Goal: Use online tool/utility: Utilize a website feature to perform a specific function

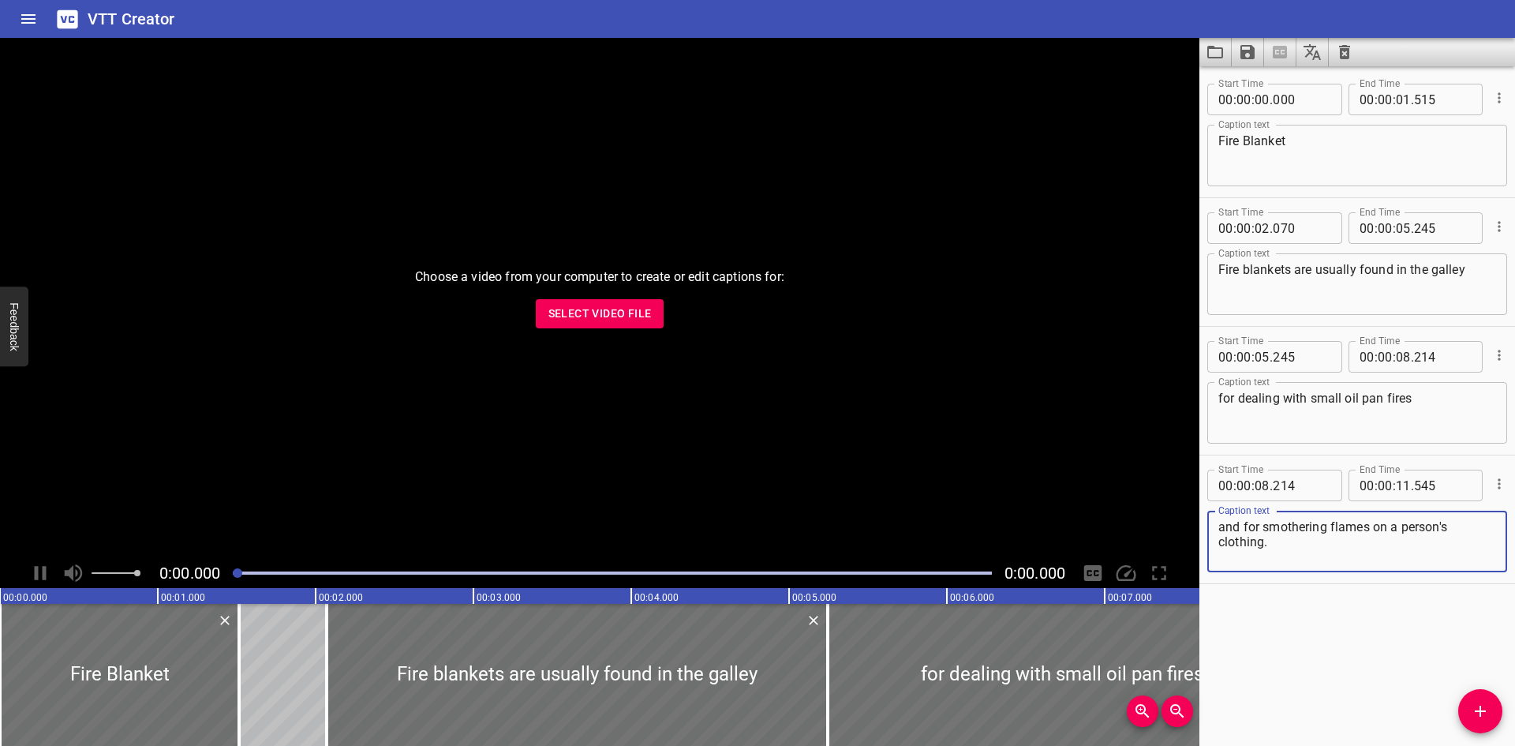
click at [1212, 61] on icon "Load captions from file" at bounding box center [1215, 52] width 19 height 19
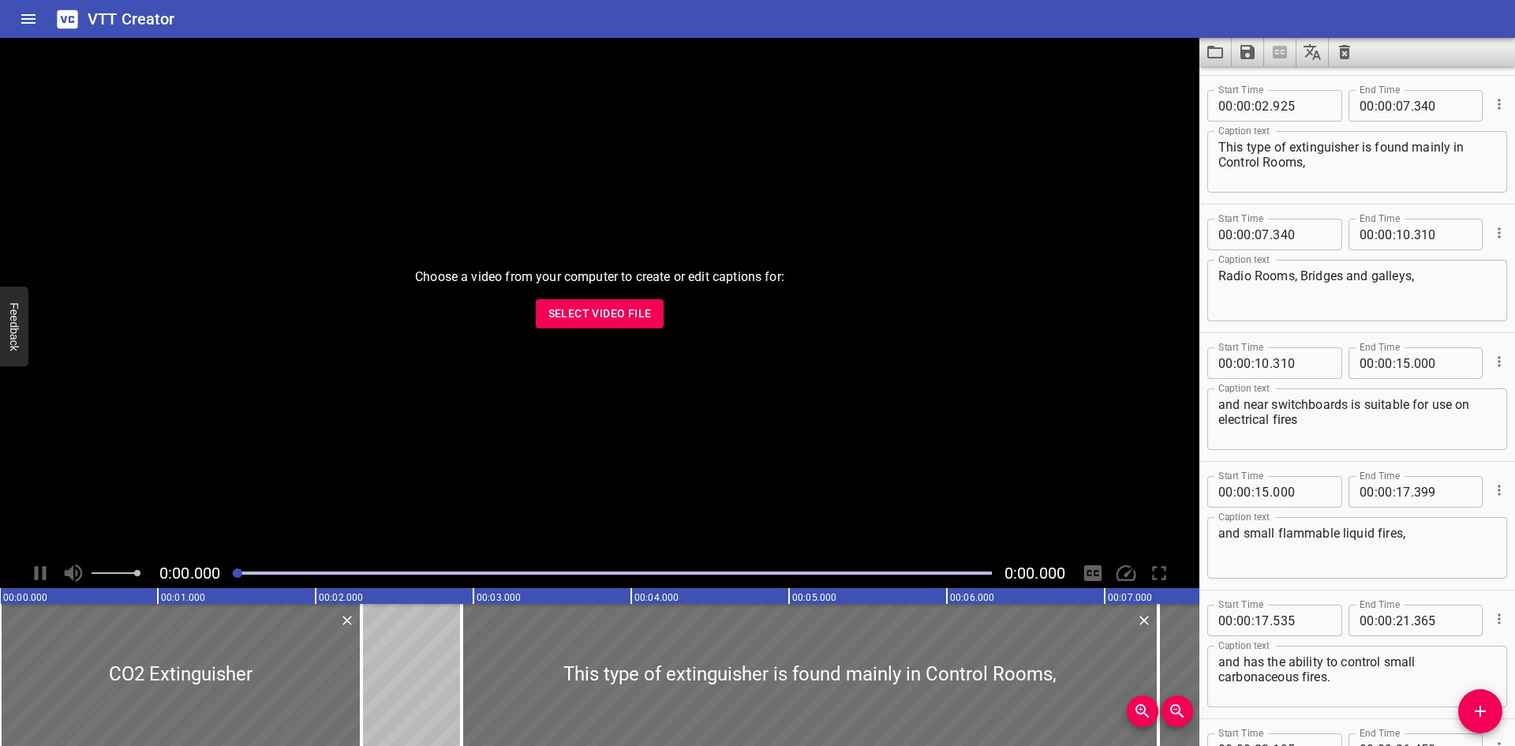
scroll to position [197, 0]
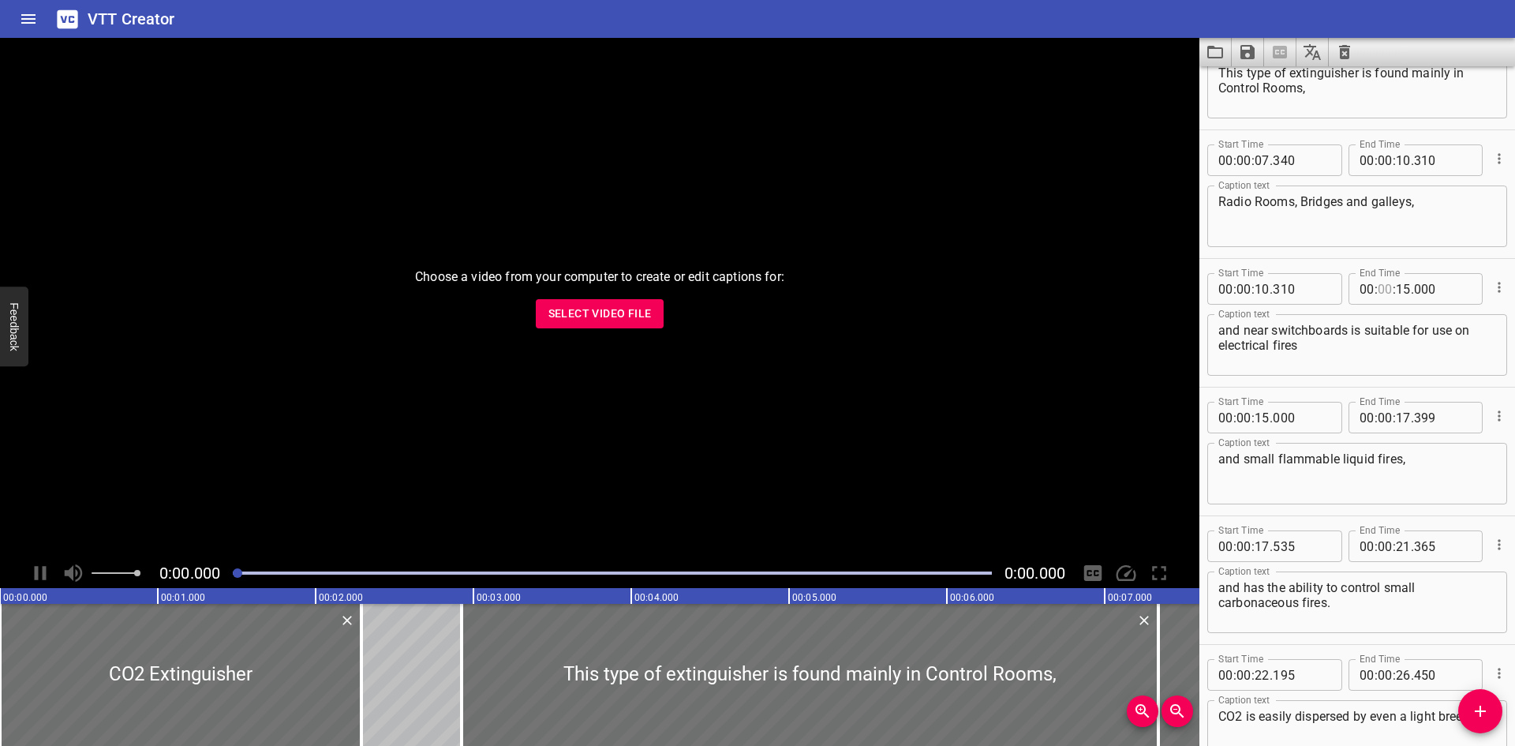
drag, startPoint x: 1507, startPoint y: 320, endPoint x: 1375, endPoint y: 302, distance: 133.1
click at [1378, 302] on input "number" at bounding box center [1385, 289] width 15 height 32
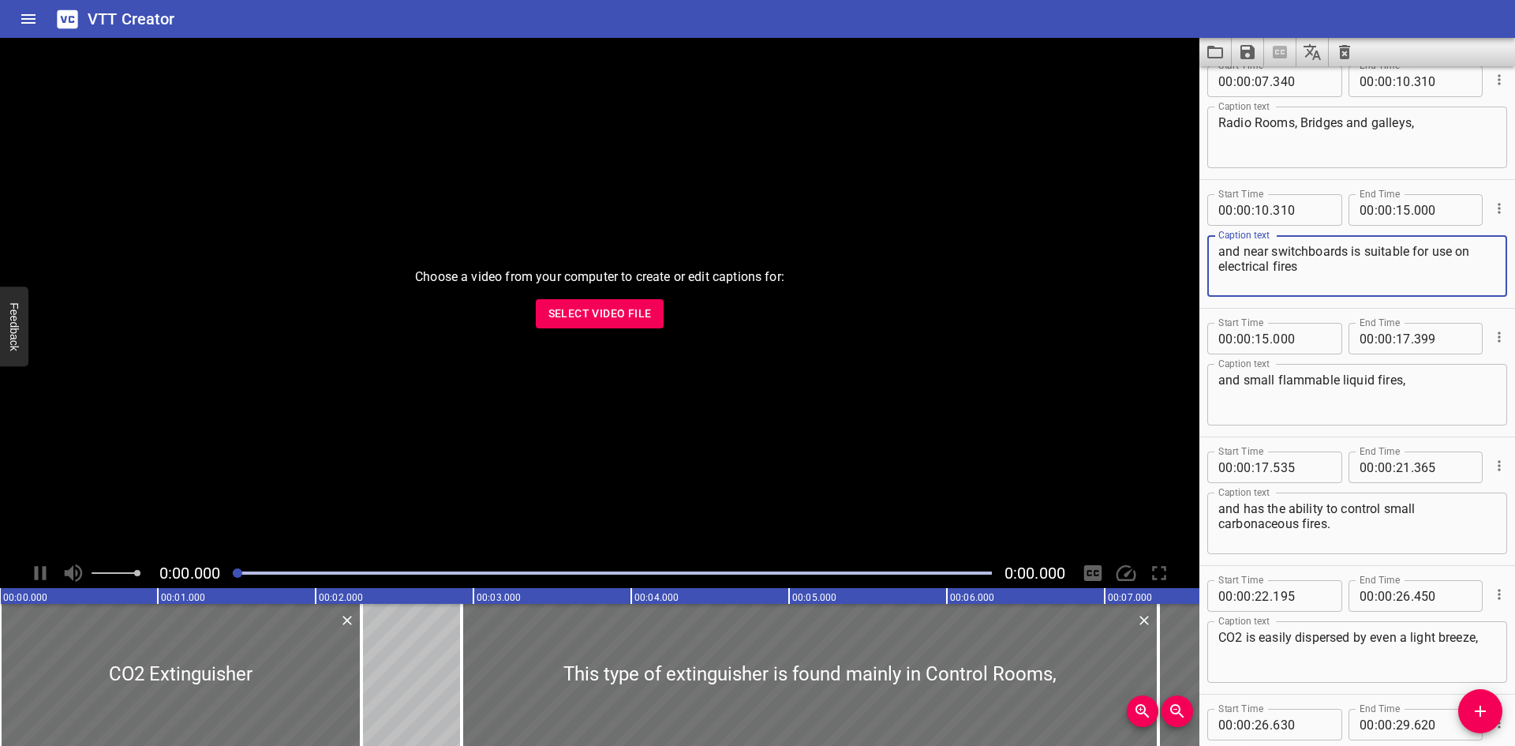
type input "00"
click at [1352, 251] on textarea "and near switchboards is suitable for use on electrical fires" at bounding box center [1358, 266] width 278 height 45
click at [1358, 254] on textarea "and near switchboards—is suitable for use on electrical fires" at bounding box center [1358, 266] width 278 height 45
click at [335, 575] on div at bounding box center [612, 573] width 778 height 22
click at [377, 575] on div at bounding box center [612, 573] width 778 height 22
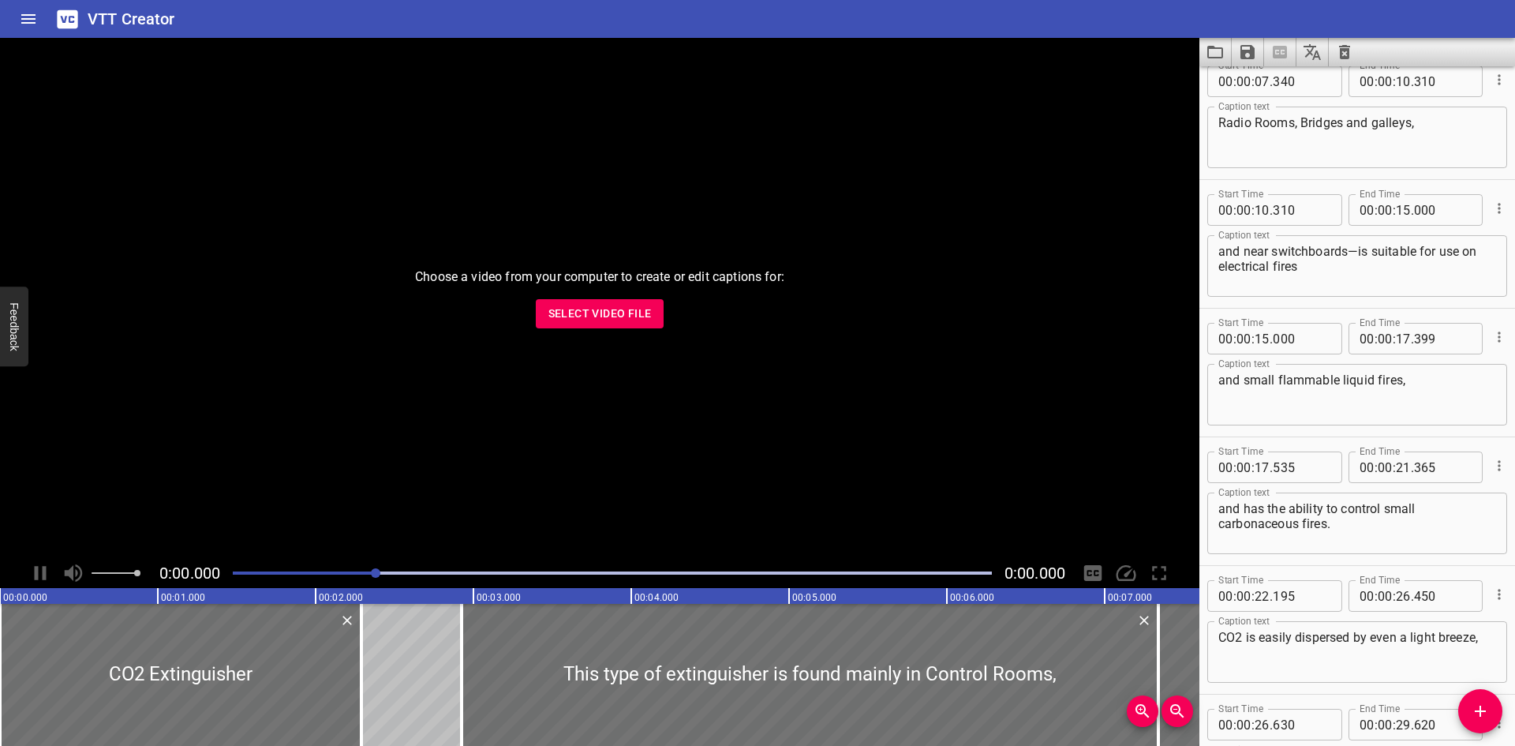
click at [634, 306] on span "Select Video File" at bounding box center [600, 314] width 103 height 20
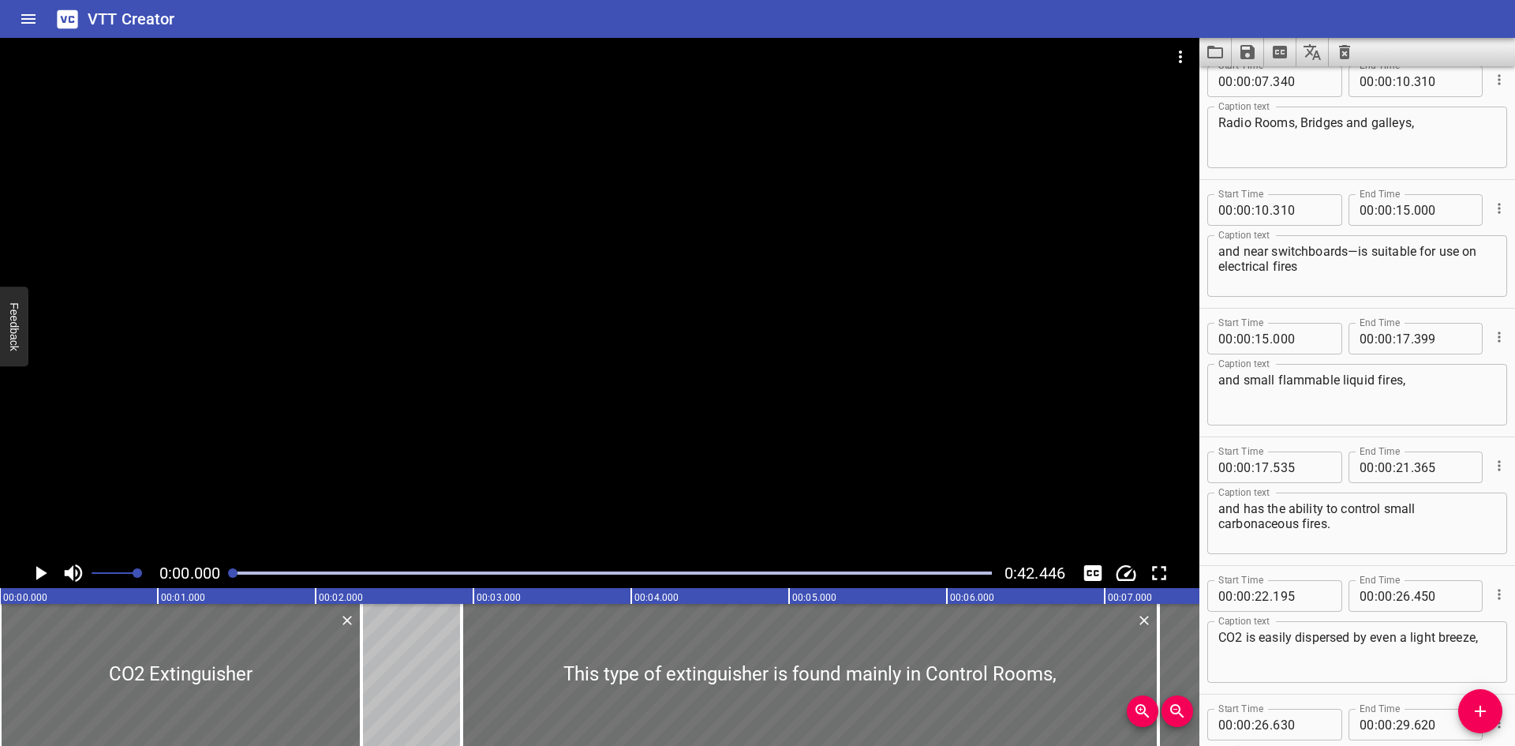
click at [399, 577] on div at bounding box center [612, 573] width 778 height 22
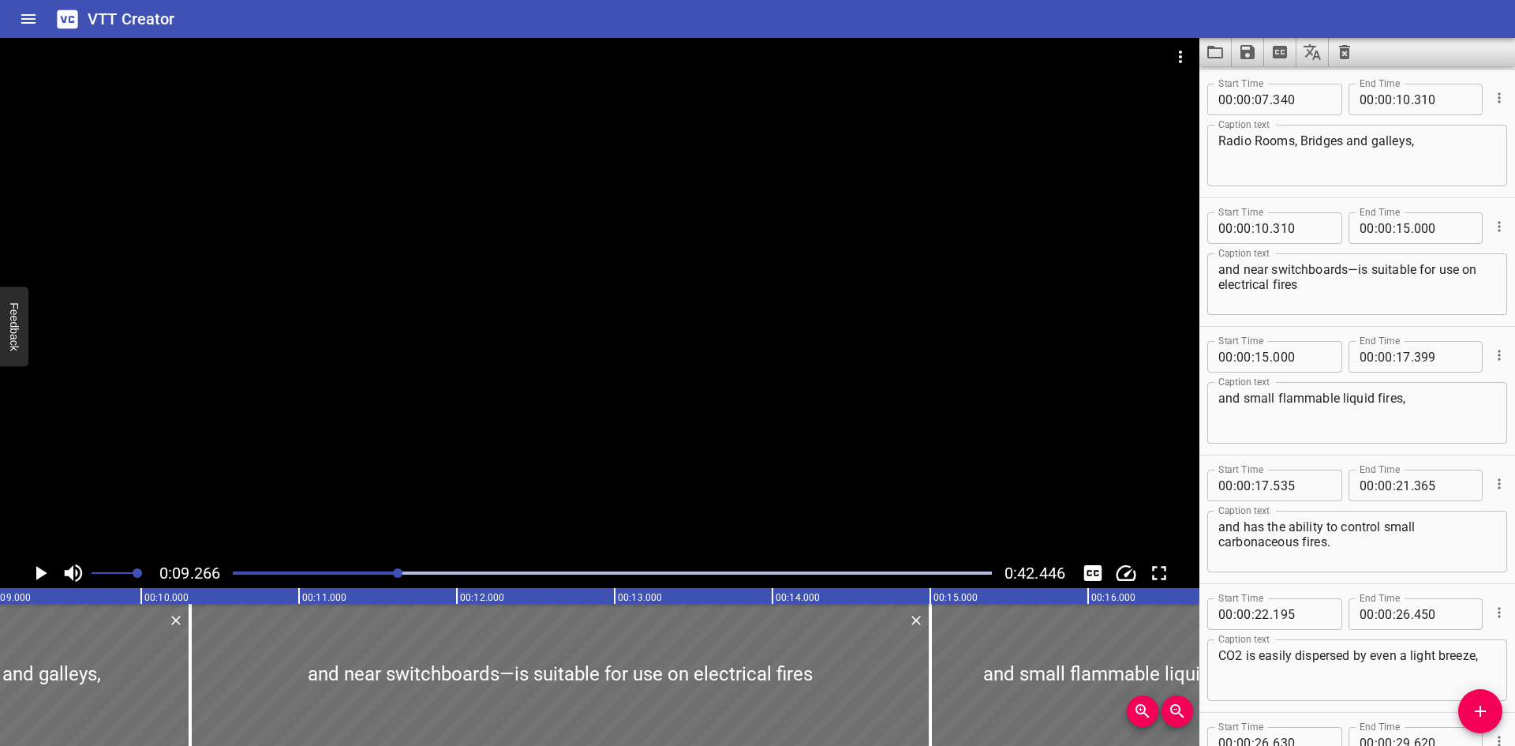
scroll to position [0, 1463]
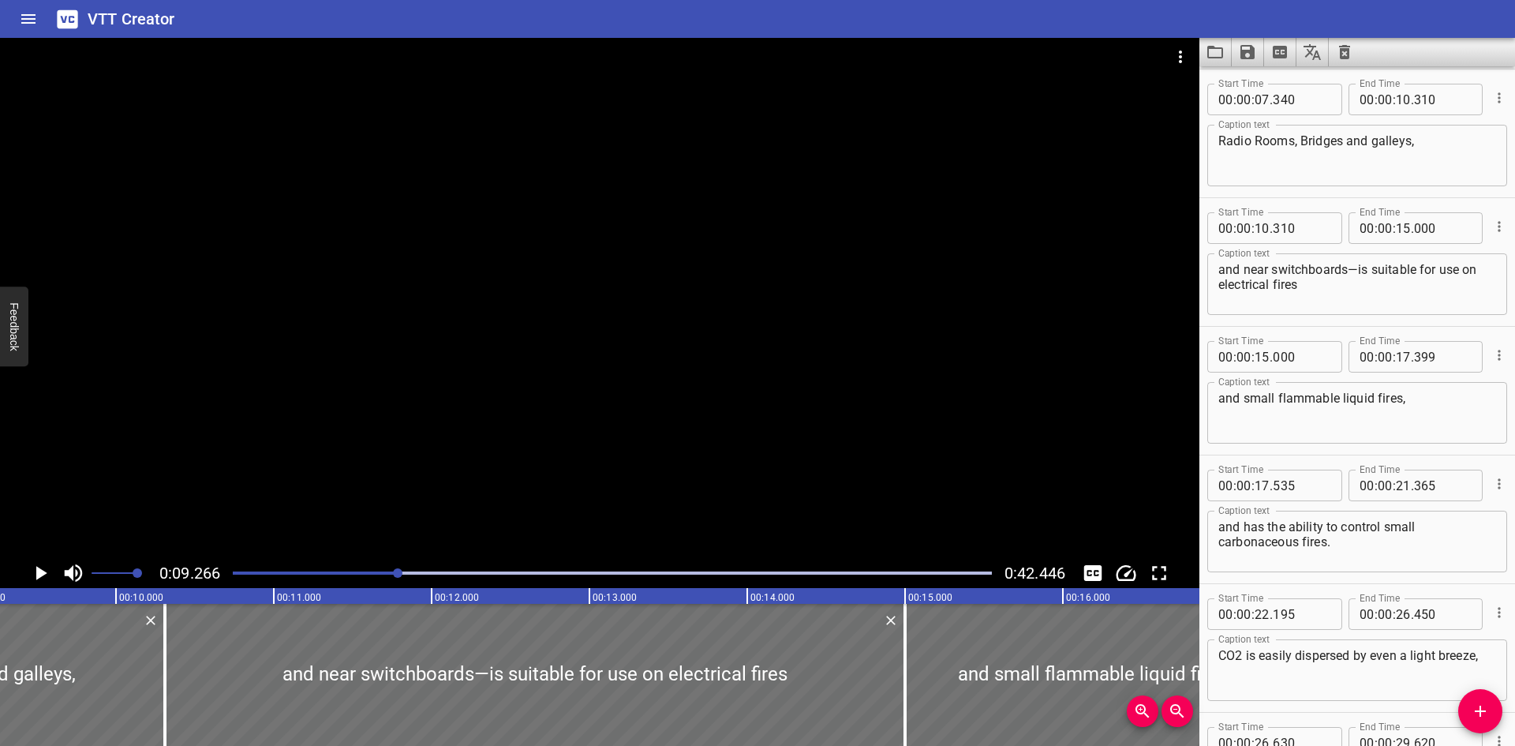
click at [458, 574] on div "Play progress" at bounding box center [612, 572] width 759 height 3
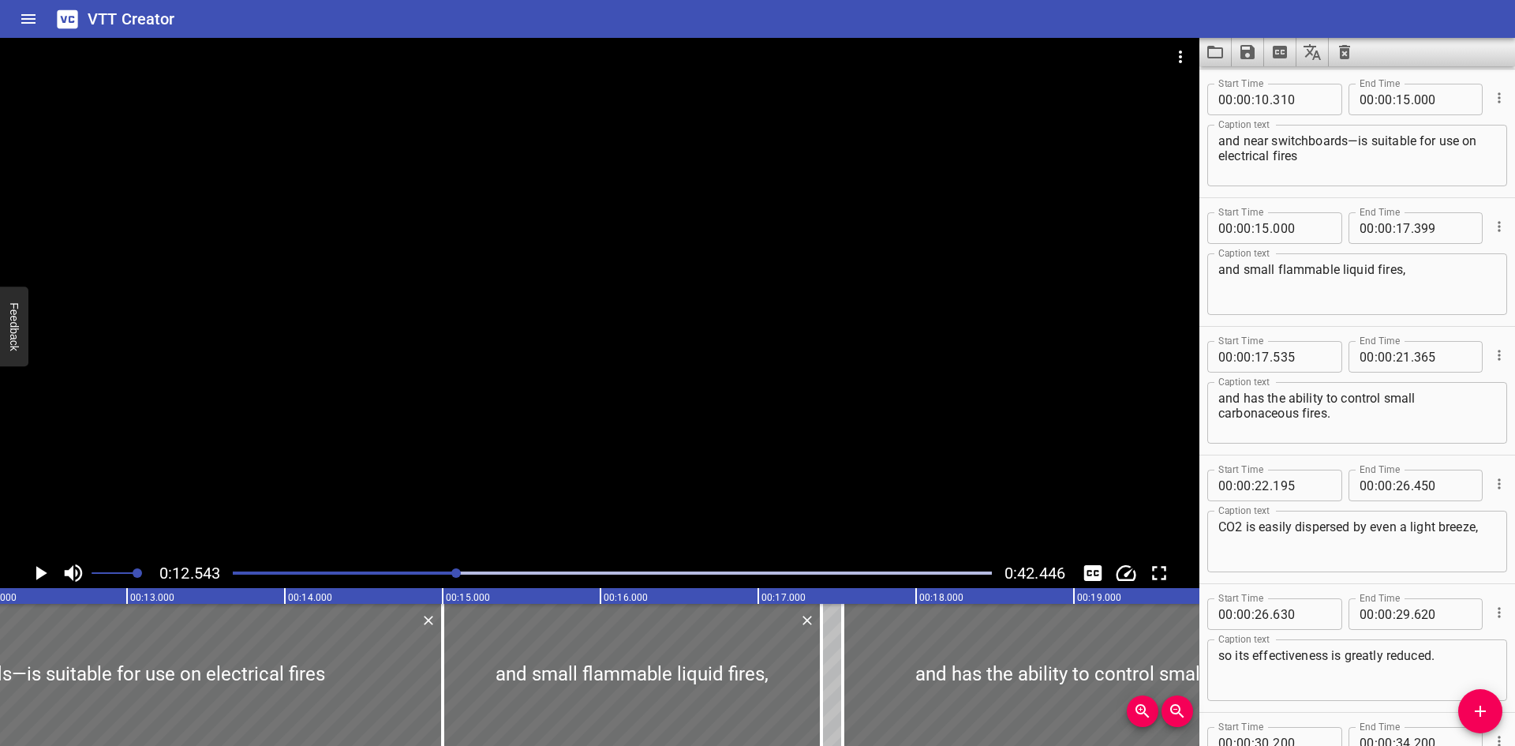
scroll to position [0, 1980]
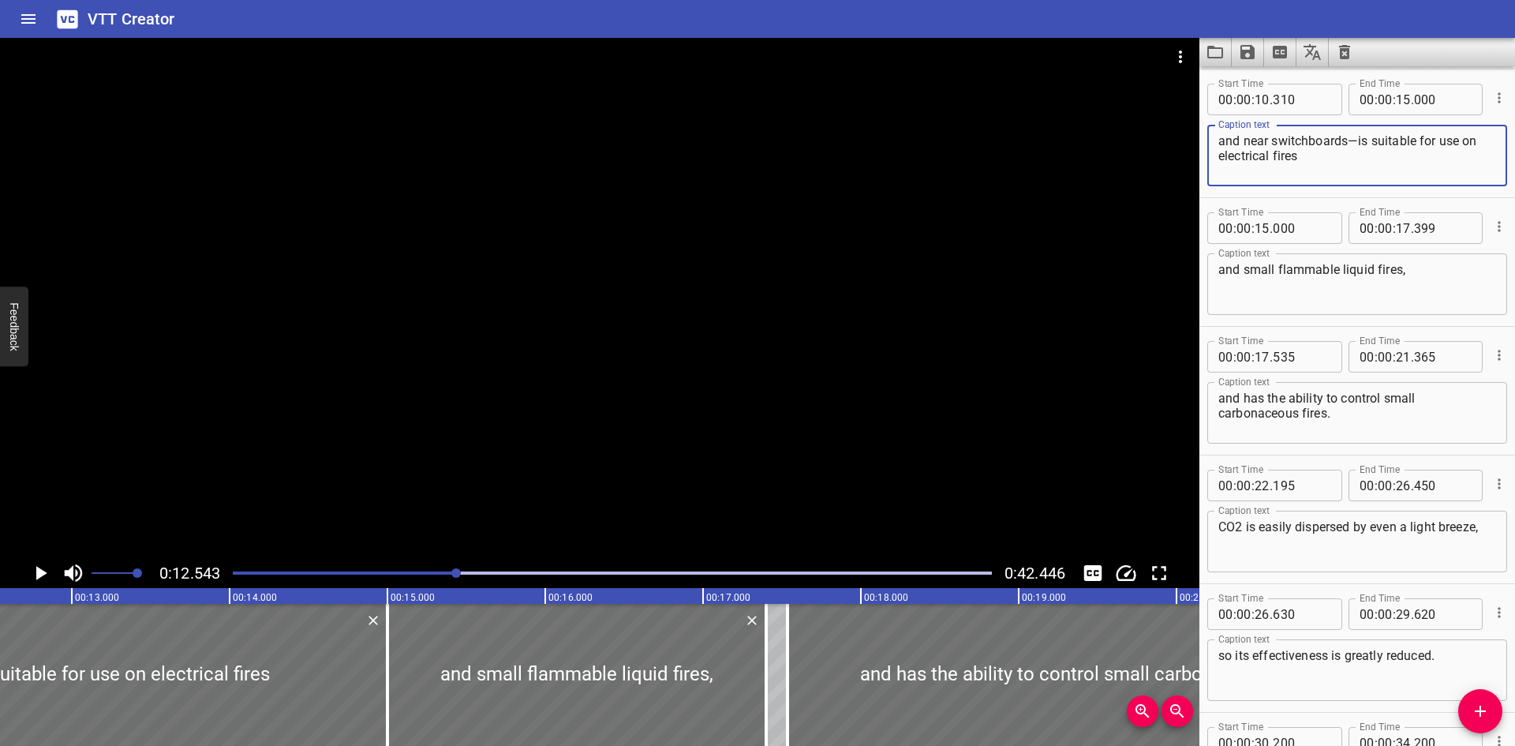
drag, startPoint x: 1348, startPoint y: 145, endPoint x: 1423, endPoint y: 143, distance: 75.0
click at [1348, 147] on textarea "and near switchboards—is suitable for use on electrical fires" at bounding box center [1358, 155] width 278 height 45
drag, startPoint x: 1361, startPoint y: 138, endPoint x: 1374, endPoint y: 144, distance: 14.5
click at [1361, 138] on textarea "and near switchboards — is suitable for use on electrical fires" at bounding box center [1358, 155] width 278 height 45
type textarea "and near switchboards—is suitable for use on electrical fires"
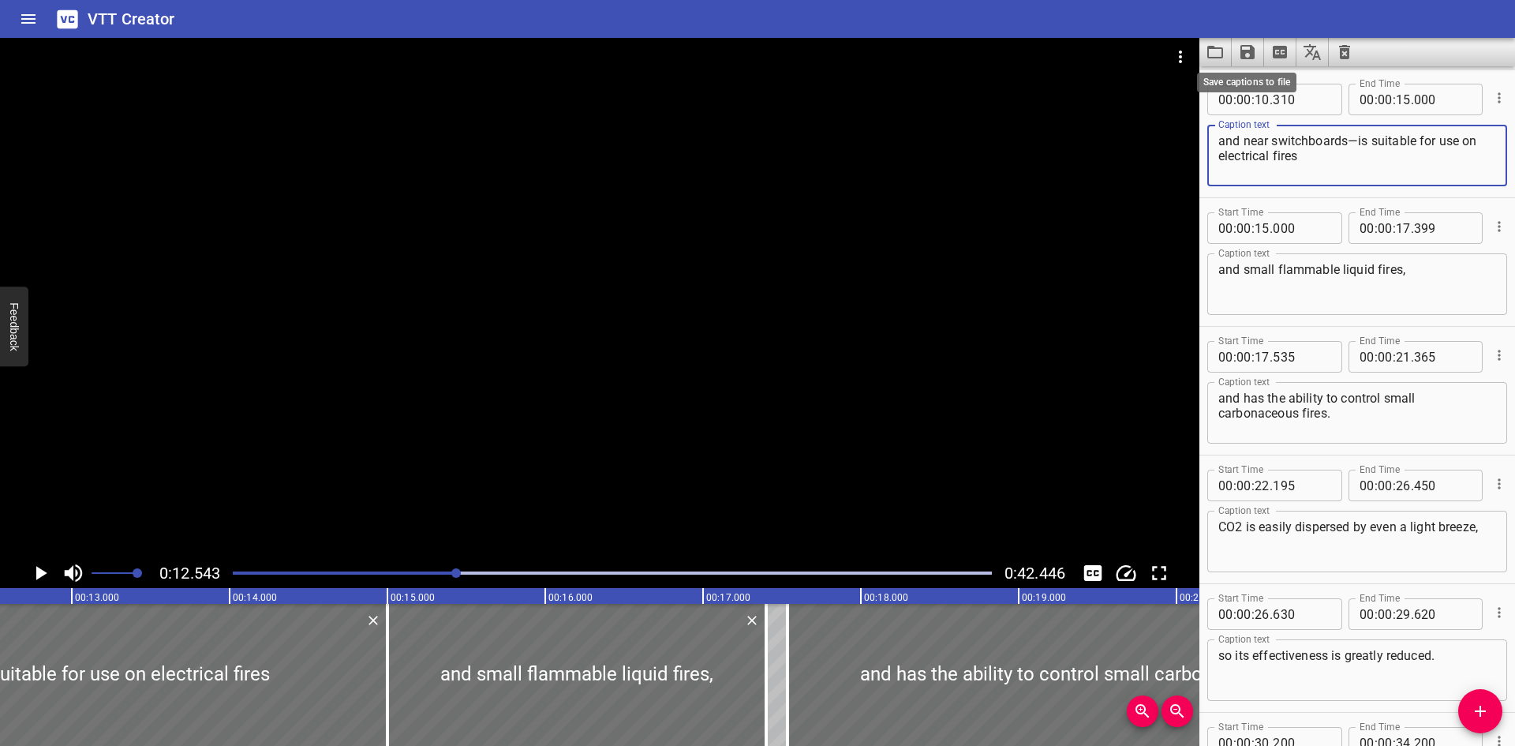
click at [1244, 48] on icon "Save captions to file" at bounding box center [1247, 52] width 19 height 19
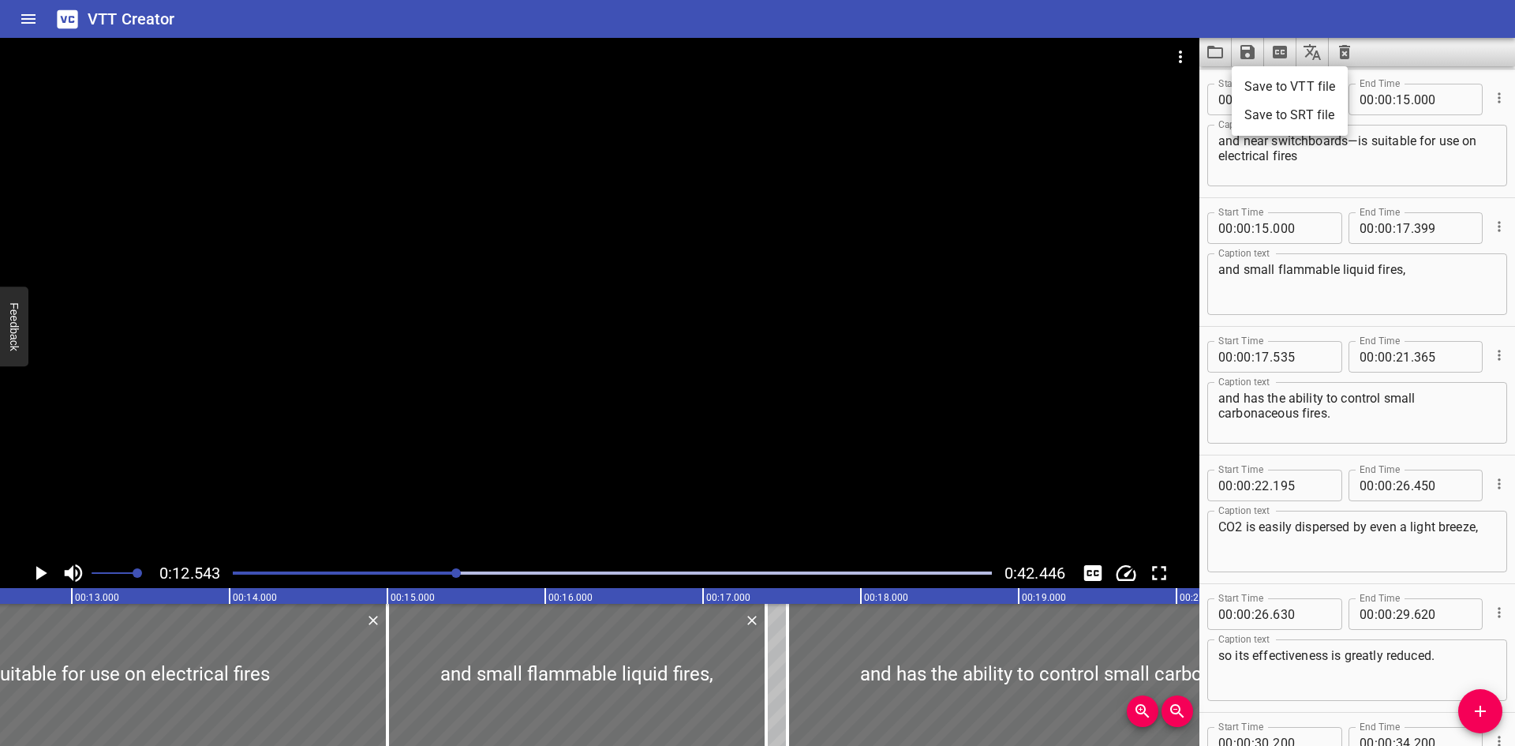
click at [1264, 73] on li "Save to VTT file" at bounding box center [1290, 87] width 116 height 28
